Goal: Task Accomplishment & Management: Use online tool/utility

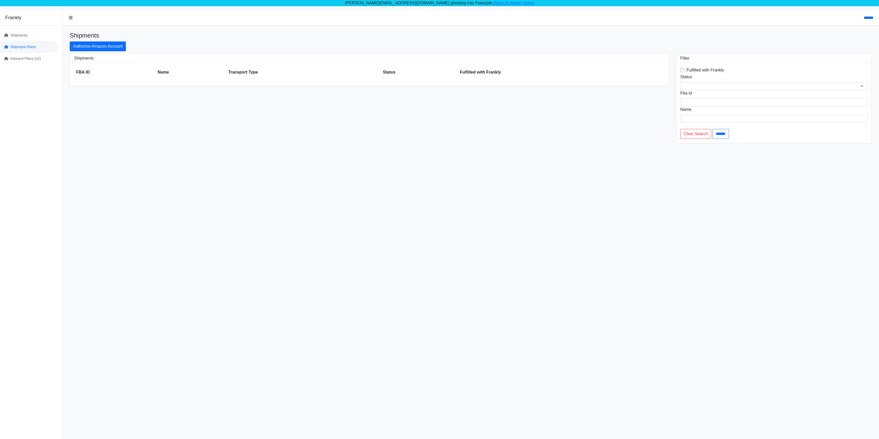
click at [28, 49] on link "Shipment Plans" at bounding box center [29, 47] width 58 height 12
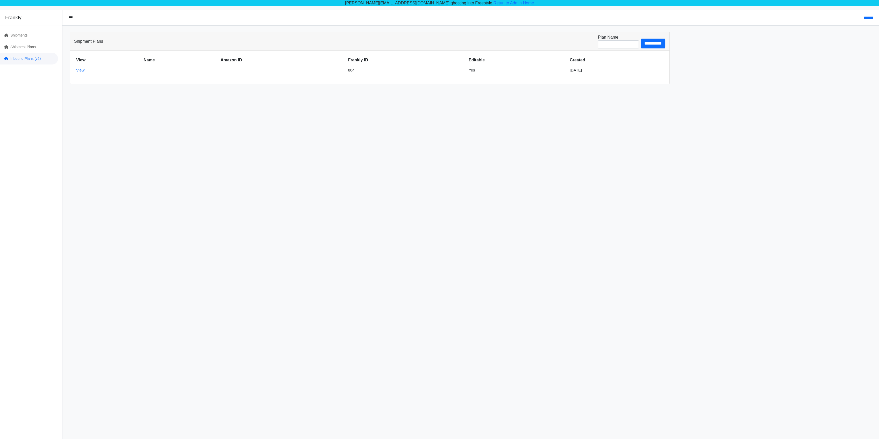
click at [18, 59] on link "Inbound Plans (v2)" at bounding box center [29, 59] width 58 height 12
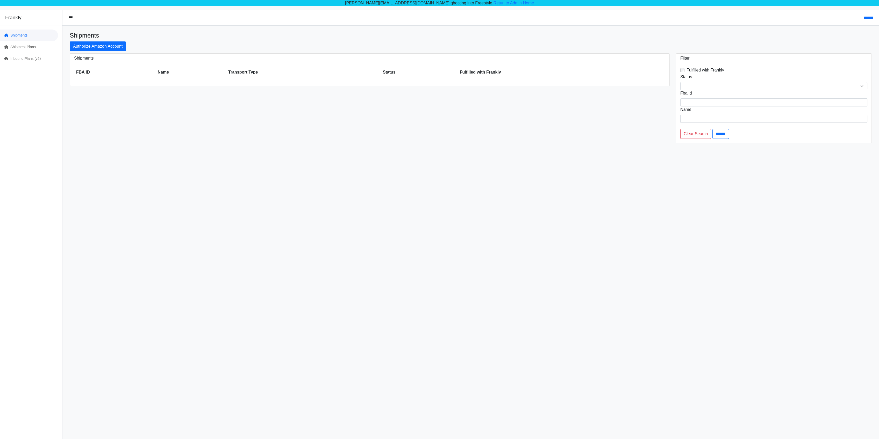
click at [18, 35] on link "Shipments" at bounding box center [29, 36] width 58 height 12
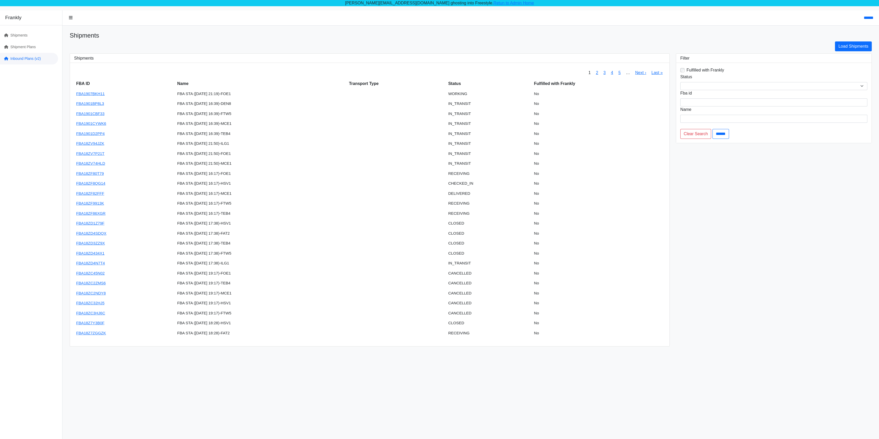
click at [35, 60] on link "Inbound Plans (v2)" at bounding box center [29, 59] width 58 height 12
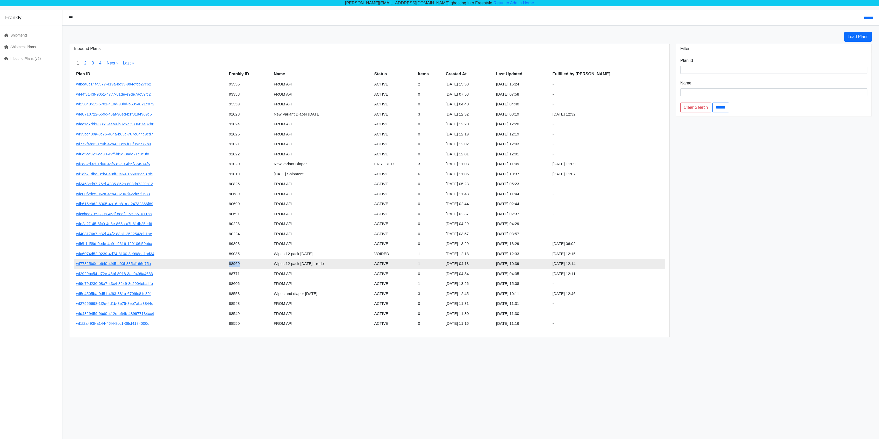
drag, startPoint x: 227, startPoint y: 262, endPoint x: 252, endPoint y: 259, distance: 25.3
click at [252, 259] on tr "wf77825b0e-e640-4f45-a90f-385cf166e75a 88969 Wipes 12 pack July 21 - redo ACTIV…" at bounding box center [369, 264] width 591 height 10
drag, startPoint x: 330, startPoint y: 256, endPoint x: 321, endPoint y: 255, distance: 8.6
click at [324, 255] on td "Wipes 12 pack July 21" at bounding box center [322, 254] width 100 height 10
click at [240, 251] on td "89035" at bounding box center [249, 254] width 45 height 10
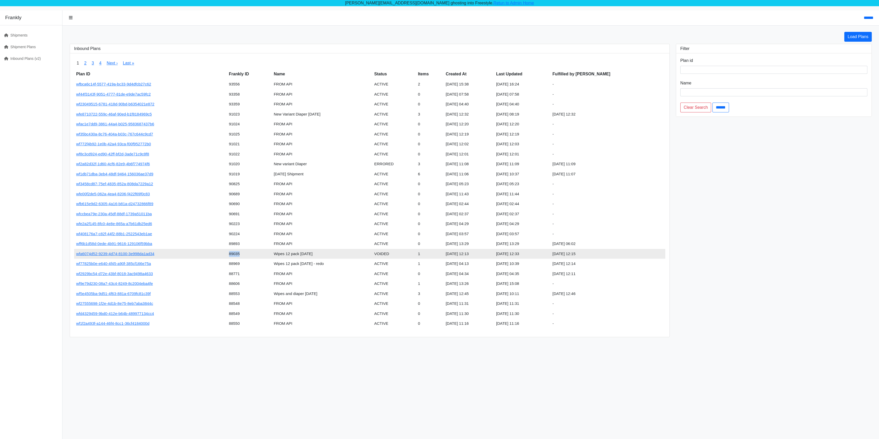
click at [240, 251] on td "89035" at bounding box center [249, 254] width 45 height 10
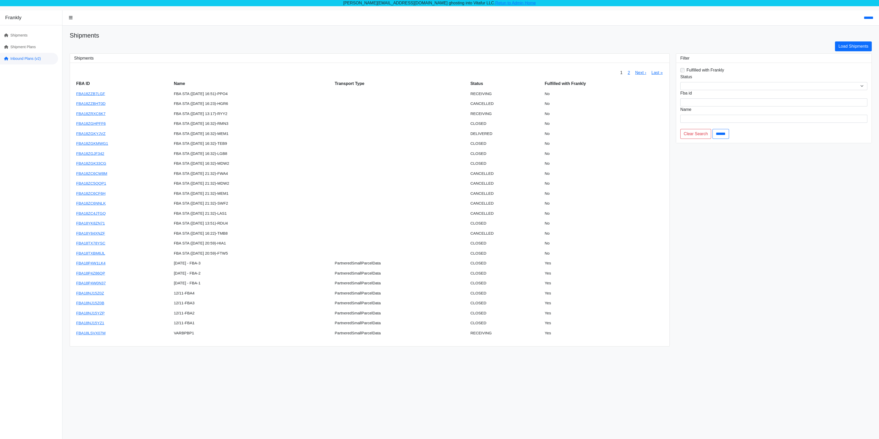
click at [37, 59] on link "Inbound Plans (v2)" at bounding box center [29, 59] width 58 height 12
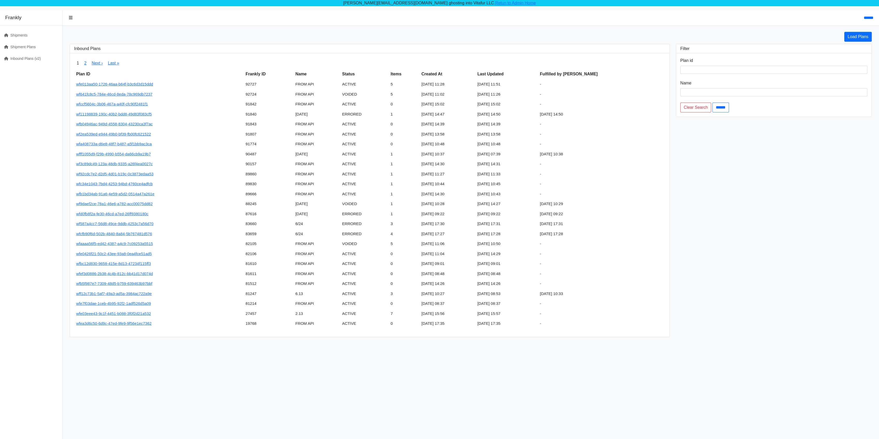
click at [280, 43] on div "Load Plans Inbound Plans 1 2 Next › Last » Plan ID Frankly ID Name Status Items…" at bounding box center [471, 184] width 810 height 305
click at [130, 193] on link "wfb1bd34ab-91a6-4e59-a5d2-0514a47a261e" at bounding box center [115, 194] width 78 height 4
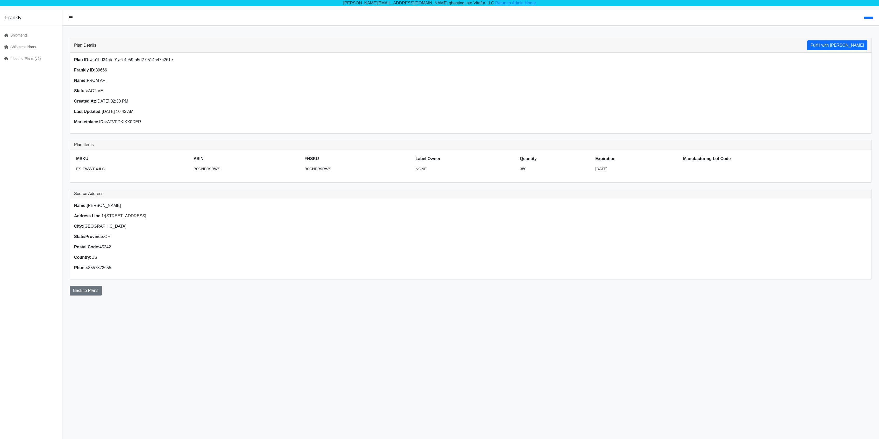
click at [101, 70] on p "Frankly ID: 89666" at bounding box center [270, 70] width 393 height 6
click at [100, 70] on p "Frankly ID: 89666" at bounding box center [270, 70] width 393 height 6
copy p "89666"
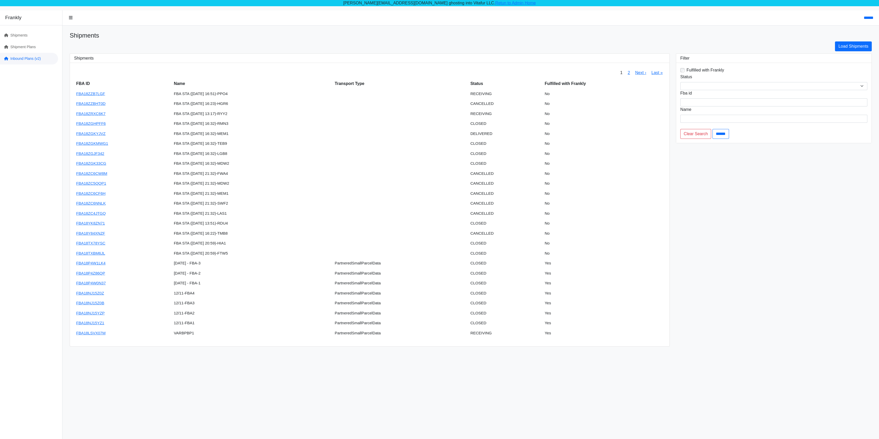
click at [28, 56] on link "Inbound Plans (v2)" at bounding box center [29, 59] width 58 height 12
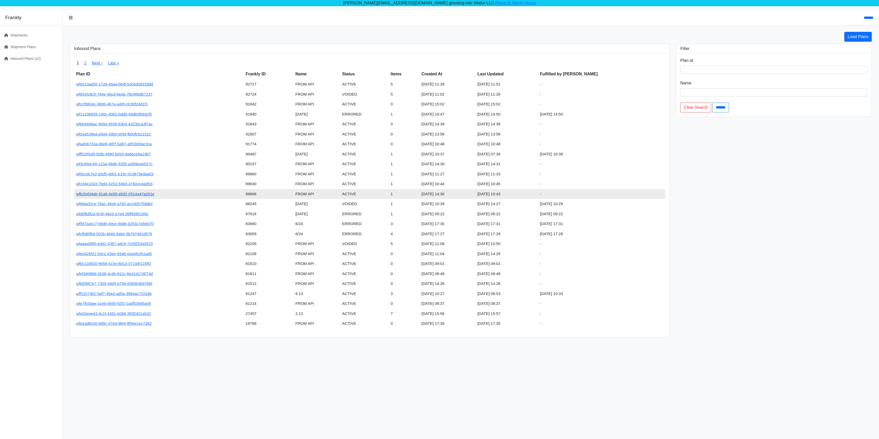
click at [146, 193] on link "wfb1bd34ab-91a6-4e59-a5d2-0514a47a261e" at bounding box center [115, 194] width 78 height 4
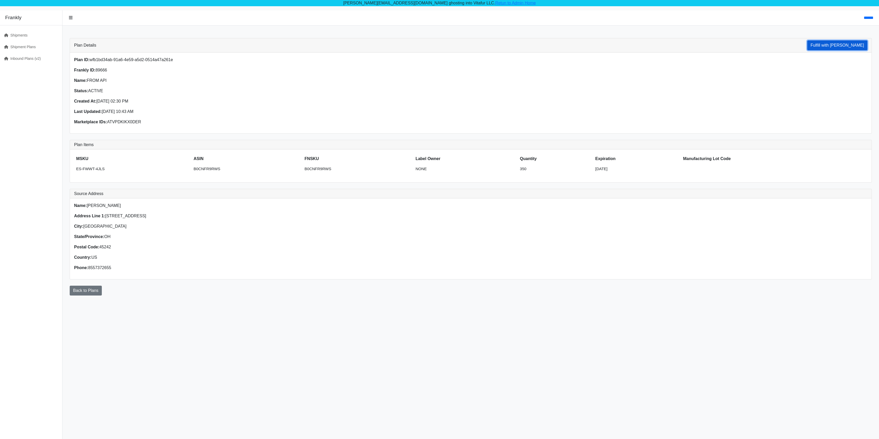
drag, startPoint x: 843, startPoint y: 46, endPoint x: 472, endPoint y: 22, distance: 371.6
click at [843, 45] on button "Fulfill with Frankly" at bounding box center [837, 45] width 60 height 10
